Goal: Task Accomplishment & Management: Manage account settings

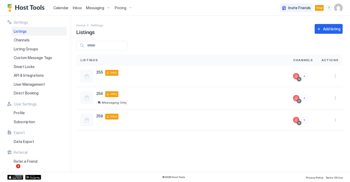
click at [62, 6] on span "Calendar" at bounding box center [60, 8] width 15 height 4
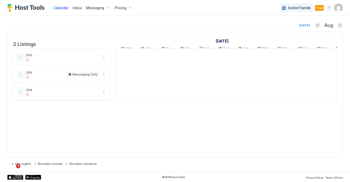
scroll to position [0, 293]
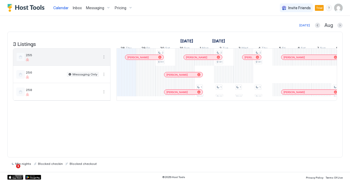
click at [105, 60] on button "More options" at bounding box center [104, 57] width 6 height 6
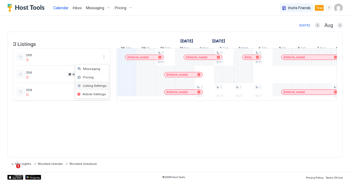
click at [97, 85] on span "Listing Settings" at bounding box center [94, 86] width 23 height 4
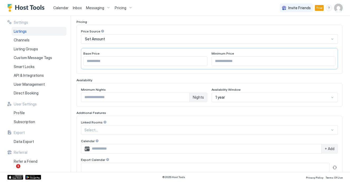
scroll to position [82, 0]
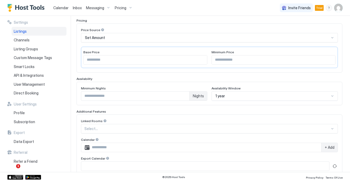
click at [147, 94] on input "*" at bounding box center [135, 95] width 108 height 9
type input "*"
click at [184, 98] on input "*" at bounding box center [135, 95] width 108 height 9
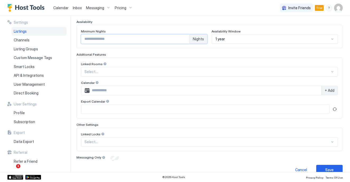
scroll to position [148, 0]
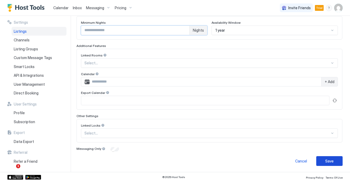
click at [335, 162] on button "Save" at bounding box center [329, 161] width 26 height 10
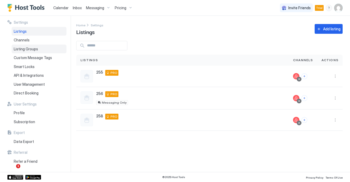
click at [35, 50] on span "Listing Groups" at bounding box center [26, 49] width 24 height 5
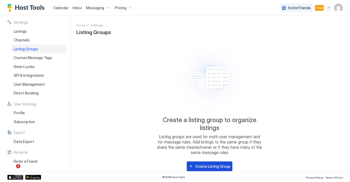
click at [198, 165] on div "Create Listing Group" at bounding box center [212, 166] width 35 height 6
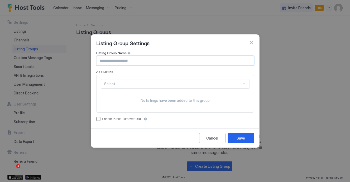
click at [124, 61] on input "Input Field" at bounding box center [174, 60] width 157 height 9
type input "******"
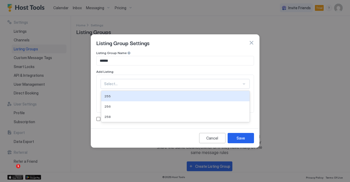
click at [139, 83] on div at bounding box center [172, 83] width 137 height 5
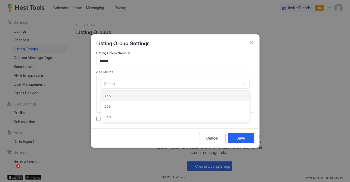
click at [129, 98] on div "255" at bounding box center [175, 96] width 148 height 10
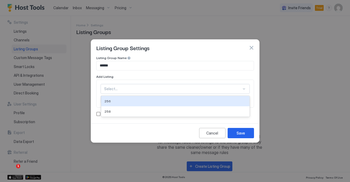
click at [129, 87] on div at bounding box center [172, 88] width 137 height 5
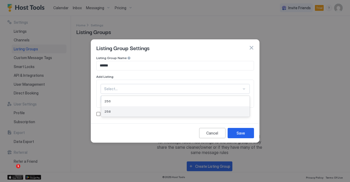
click at [122, 108] on div "258" at bounding box center [175, 111] width 148 height 10
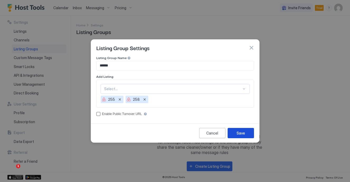
click at [237, 131] on div "Save" at bounding box center [240, 133] width 8 height 6
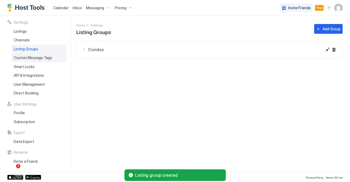
click at [32, 58] on span "Custom Message Tags" at bounding box center [33, 57] width 38 height 5
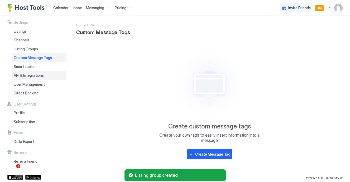
click at [29, 75] on span "API & Integrations" at bounding box center [29, 75] width 30 height 5
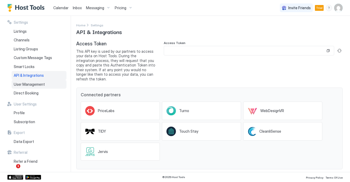
click at [43, 83] on span "User Management" at bounding box center [29, 84] width 31 height 5
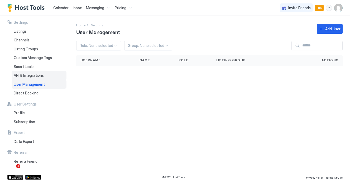
click at [41, 75] on span "API & Integrations" at bounding box center [29, 75] width 30 height 5
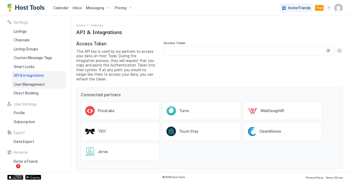
click at [40, 82] on span "User Management" at bounding box center [29, 84] width 31 height 5
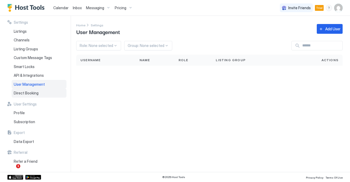
click at [39, 90] on div "Direct Booking" at bounding box center [39, 93] width 55 height 9
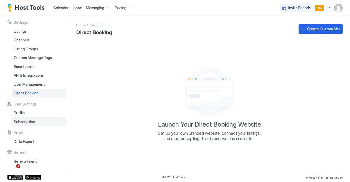
click at [29, 120] on span "Subscription" at bounding box center [24, 121] width 21 height 5
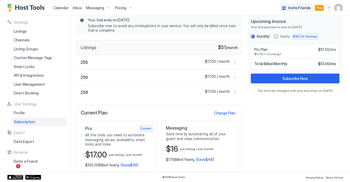
scroll to position [50, 0]
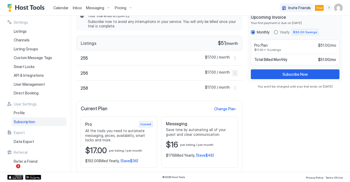
click at [235, 72] on button "More options" at bounding box center [235, 73] width 6 height 6
click at [174, 70] on div at bounding box center [175, 91] width 350 height 182
click at [145, 72] on div "256 $17.00 / month" at bounding box center [159, 73] width 166 height 15
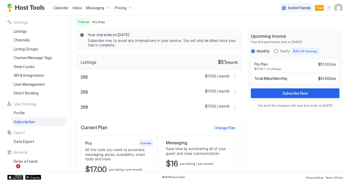
scroll to position [30, 0]
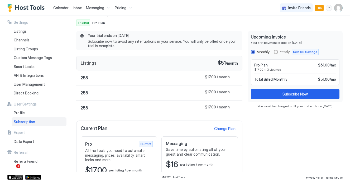
click at [77, 5] on link "Inbox" at bounding box center [77, 8] width 9 height 6
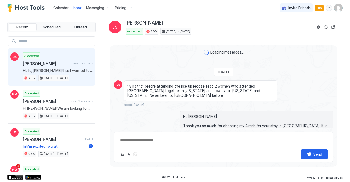
scroll to position [238, 0]
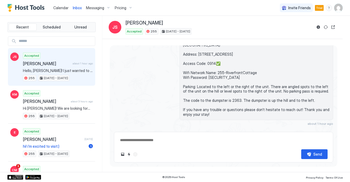
click at [323, 130] on div "Scheduled Messages" at bounding box center [309, 133] width 36 height 6
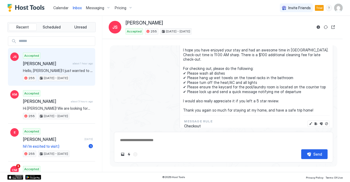
scroll to position [361, 0]
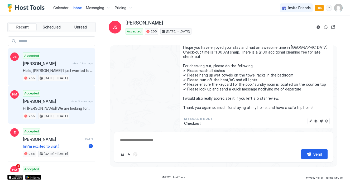
click at [77, 104] on div "Accepted [PERSON_NAME] about 3 hours ago Hi [PERSON_NAME]! We are looking forwa…" at bounding box center [58, 104] width 70 height 29
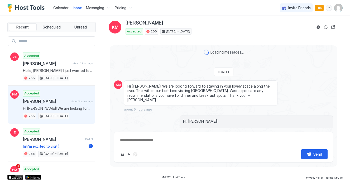
scroll to position [83, 0]
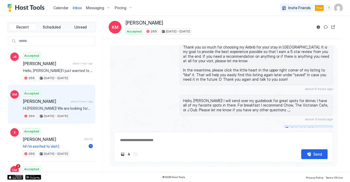
click at [303, 126] on div "Scheduled Messages" at bounding box center [309, 129] width 36 height 6
type textarea "*"
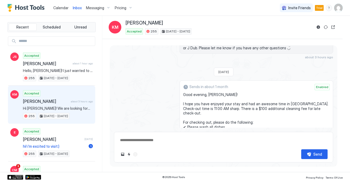
scroll to position [144, 0]
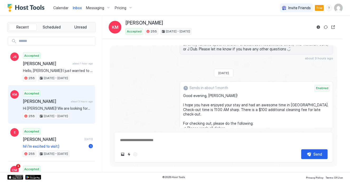
click at [92, 8] on span "Messaging" at bounding box center [95, 8] width 18 height 5
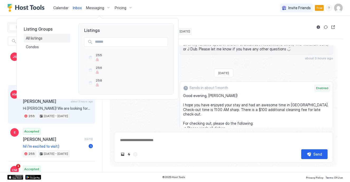
click at [49, 38] on div "All listings" at bounding box center [47, 38] width 42 height 5
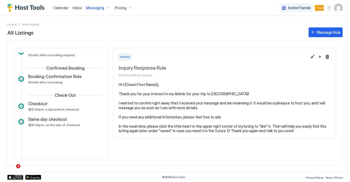
scroll to position [48, 0]
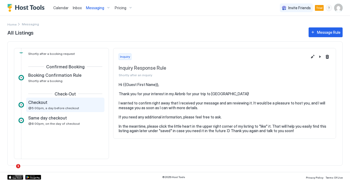
click at [61, 103] on div "Checkout" at bounding box center [61, 102] width 67 height 5
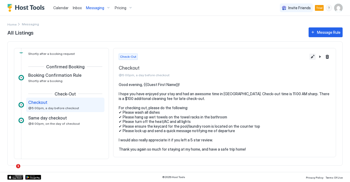
click at [313, 55] on button "Edit message rule" at bounding box center [312, 56] width 6 height 6
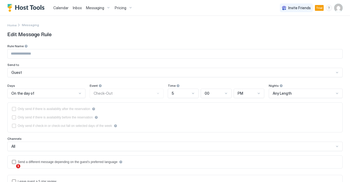
type input "********"
type textarea "**********"
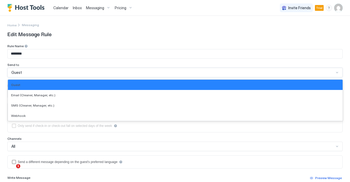
click at [65, 74] on div "Guest" at bounding box center [172, 72] width 323 height 5
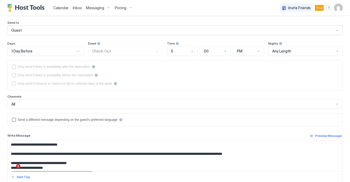
scroll to position [49, 0]
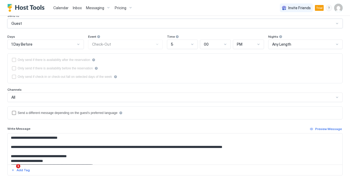
click at [54, 97] on div "All" at bounding box center [172, 97] width 323 height 5
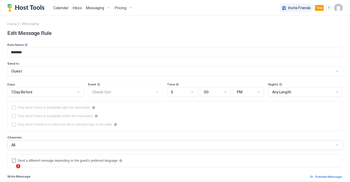
scroll to position [0, 0]
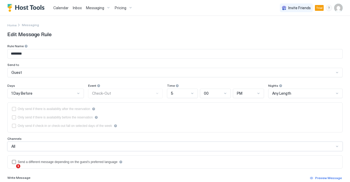
click at [279, 94] on span "Any Length" at bounding box center [281, 93] width 19 height 5
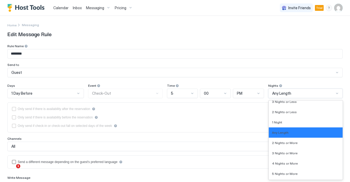
scroll to position [538, 0]
click at [289, 143] on span "2 Nights or More" at bounding box center [285, 143] width 26 height 4
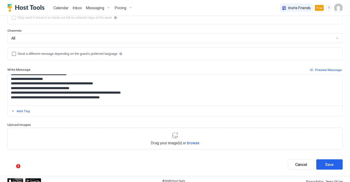
scroll to position [27, 0]
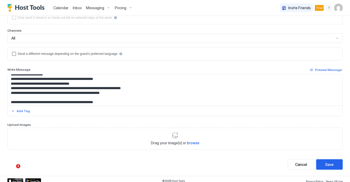
click at [335, 164] on button "Save" at bounding box center [329, 164] width 26 height 10
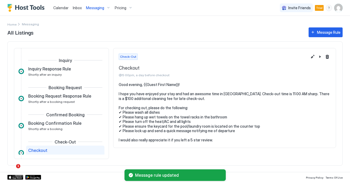
scroll to position [48, 0]
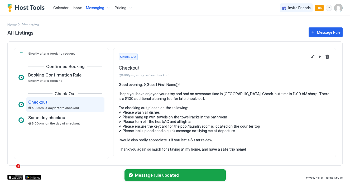
click at [78, 8] on span "Inbox" at bounding box center [77, 8] width 9 height 4
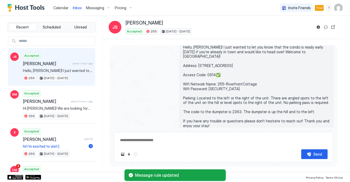
scroll to position [238, 0]
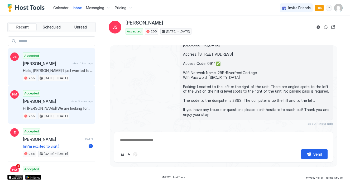
click at [65, 105] on div "Accepted [PERSON_NAME] about 3 hours ago Hi [PERSON_NAME]! We are looking forwa…" at bounding box center [58, 104] width 70 height 29
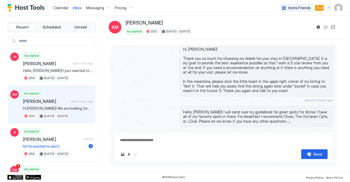
scroll to position [83, 0]
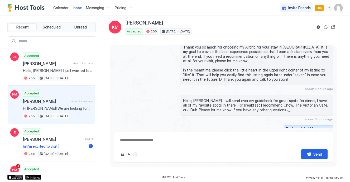
click at [296, 126] on div "Scheduled Messages" at bounding box center [309, 129] width 36 height 6
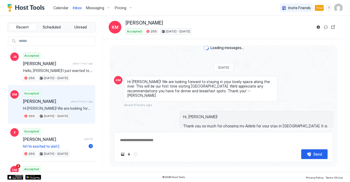
scroll to position [0, 0]
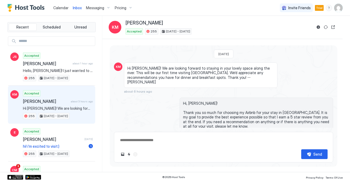
click at [97, 9] on span "Messaging" at bounding box center [95, 8] width 18 height 5
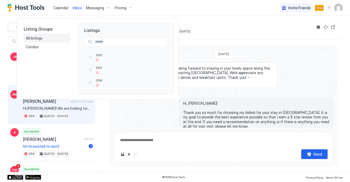
click at [52, 40] on div "All listings" at bounding box center [47, 38] width 42 height 5
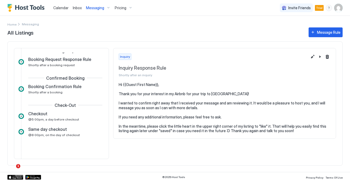
scroll to position [41, 0]
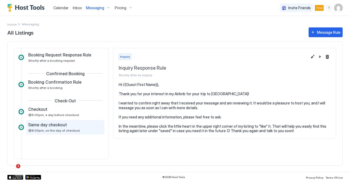
click at [74, 126] on div "Same day checkout" at bounding box center [61, 124] width 67 height 5
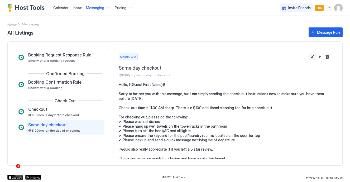
click at [314, 56] on button "Edit message rule" at bounding box center [312, 56] width 6 height 6
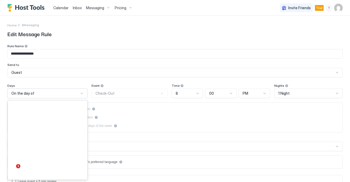
click at [84, 93] on div "On the day of" at bounding box center [47, 93] width 80 height 9
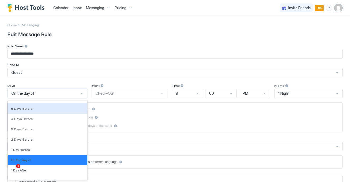
scroll to position [789, 0]
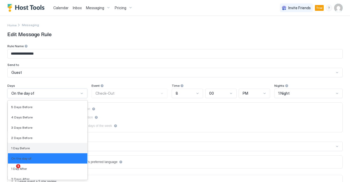
click at [46, 150] on div "1 Day Before" at bounding box center [47, 148] width 79 height 10
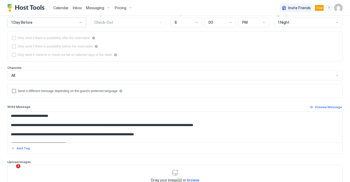
scroll to position [100, 0]
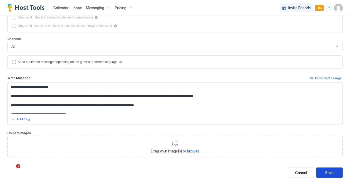
click at [335, 175] on button "Save" at bounding box center [329, 172] width 26 height 10
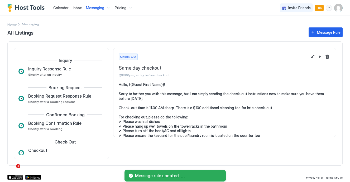
scroll to position [48, 0]
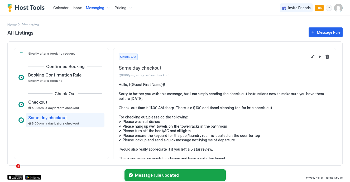
click at [79, 7] on span "Inbox" at bounding box center [77, 8] width 9 height 4
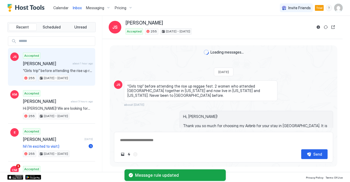
scroll to position [238, 0]
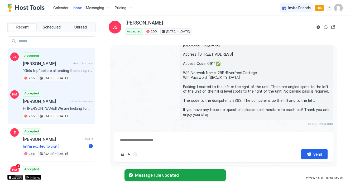
click at [62, 100] on span "[PERSON_NAME]" at bounding box center [46, 101] width 46 height 5
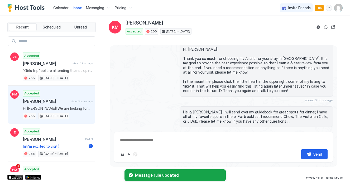
scroll to position [65, 0]
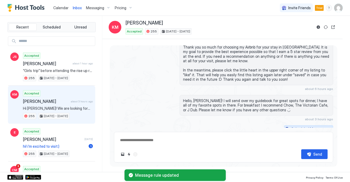
click at [296, 126] on div "Scheduled Messages" at bounding box center [309, 129] width 36 height 6
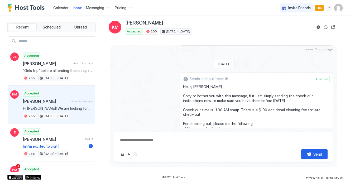
scroll to position [147, 0]
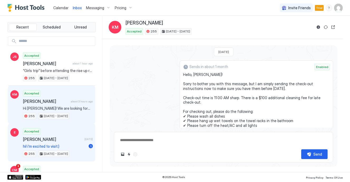
click at [66, 136] on div "Accepted [PERSON_NAME] [DATE] hi! i’m excited to visit:) 1 255 [DATE] - [DATE]" at bounding box center [58, 142] width 70 height 29
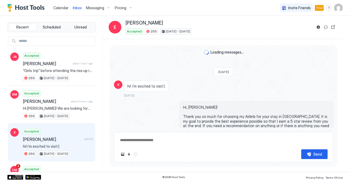
scroll to position [399, 0]
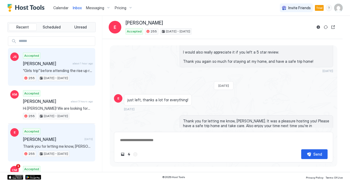
click at [76, 62] on span "about 1 hour ago" at bounding box center [82, 63] width 20 height 3
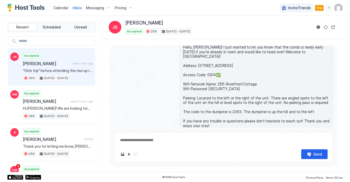
scroll to position [238, 0]
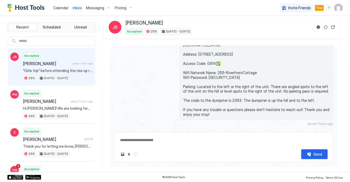
click at [306, 130] on div "Scheduled Messages" at bounding box center [309, 133] width 36 height 6
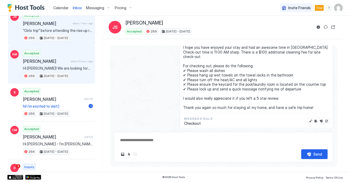
scroll to position [0, 0]
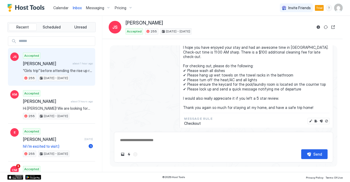
click at [55, 22] on div "Recent Scheduled Unread" at bounding box center [51, 27] width 88 height 10
click at [51, 26] on span "Scheduled" at bounding box center [52, 27] width 18 height 5
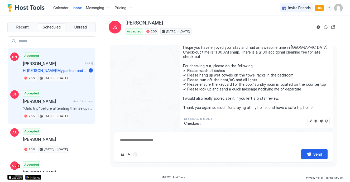
click at [60, 56] on div "Accepted [PERSON_NAME] [DATE] Hi [PERSON_NAME]! My partner and I are visiting […" at bounding box center [58, 66] width 70 height 29
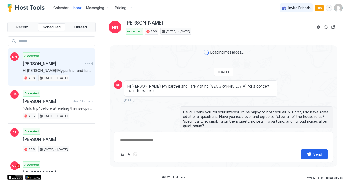
scroll to position [94, 0]
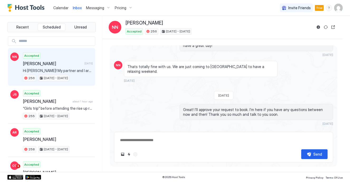
click at [311, 130] on div "Scheduled Messages" at bounding box center [309, 133] width 36 height 6
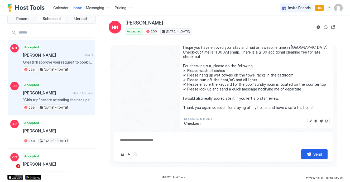
scroll to position [10, 0]
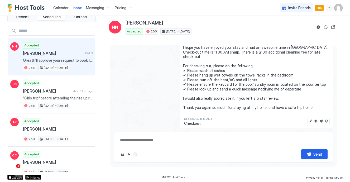
click at [129, 84] on div "Sends [DATE] Enabled Good evening, [PERSON_NAME]! I hope you have enjoyed your …" at bounding box center [223, 77] width 219 height 106
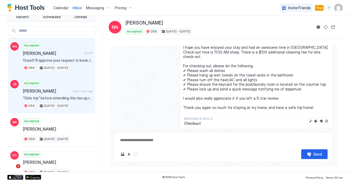
click at [76, 90] on span "about 1 hour ago" at bounding box center [82, 90] width 20 height 3
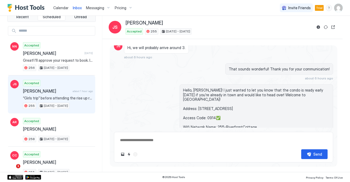
scroll to position [220, 0]
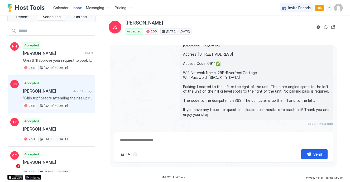
click at [312, 130] on div "Scheduled Messages" at bounding box center [309, 133] width 36 height 6
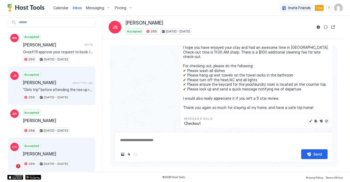
scroll to position [0, 0]
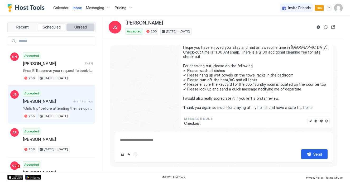
click at [80, 28] on span "Unread" at bounding box center [80, 27] width 12 height 5
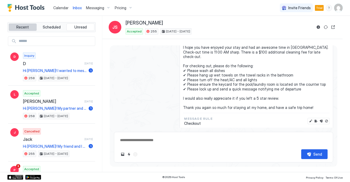
click at [25, 27] on span "Recent" at bounding box center [22, 27] width 12 height 5
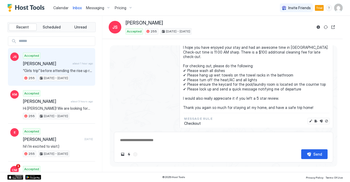
type textarea "*"
click at [126, 7] on div "Pricing" at bounding box center [124, 7] width 22 height 9
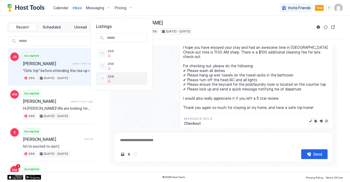
click at [116, 77] on span "258" at bounding box center [126, 76] width 37 height 4
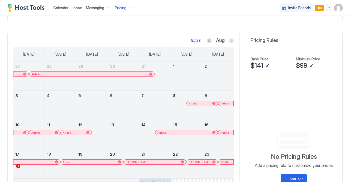
scroll to position [133, 0]
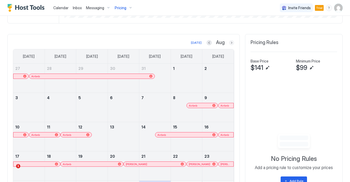
click at [231, 44] on button "Next month" at bounding box center [231, 42] width 5 height 5
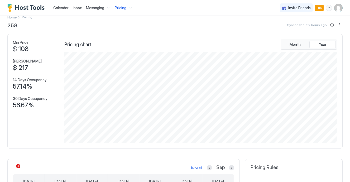
scroll to position [0, 0]
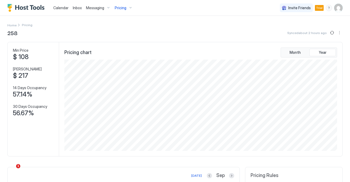
click at [71, 8] on div "Inbox" at bounding box center [77, 8] width 13 height 10
click at [64, 8] on span "Calendar" at bounding box center [60, 8] width 15 height 4
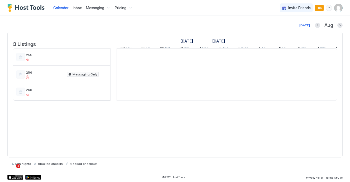
scroll to position [0, 293]
